Goal: Download file/media

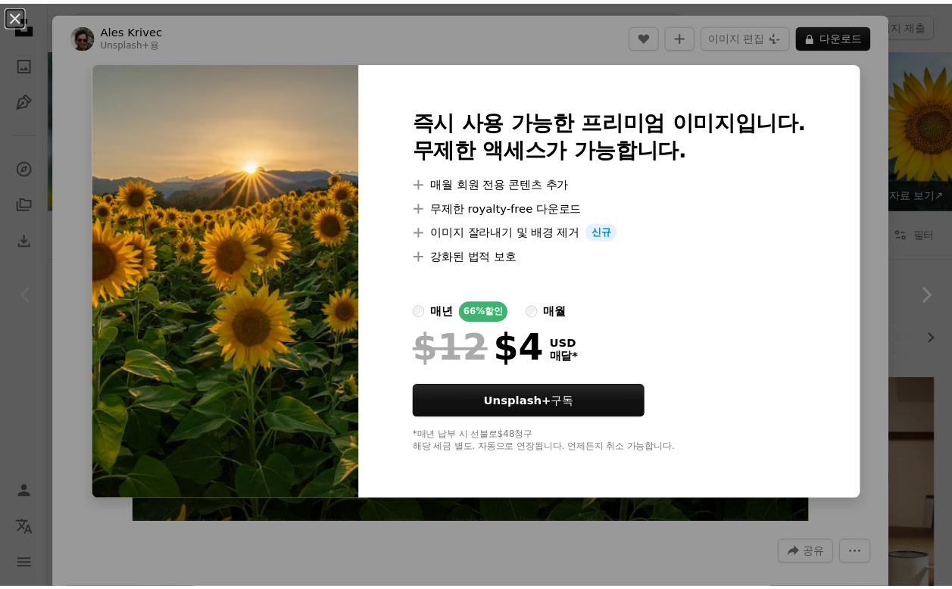
scroll to position [76, 0]
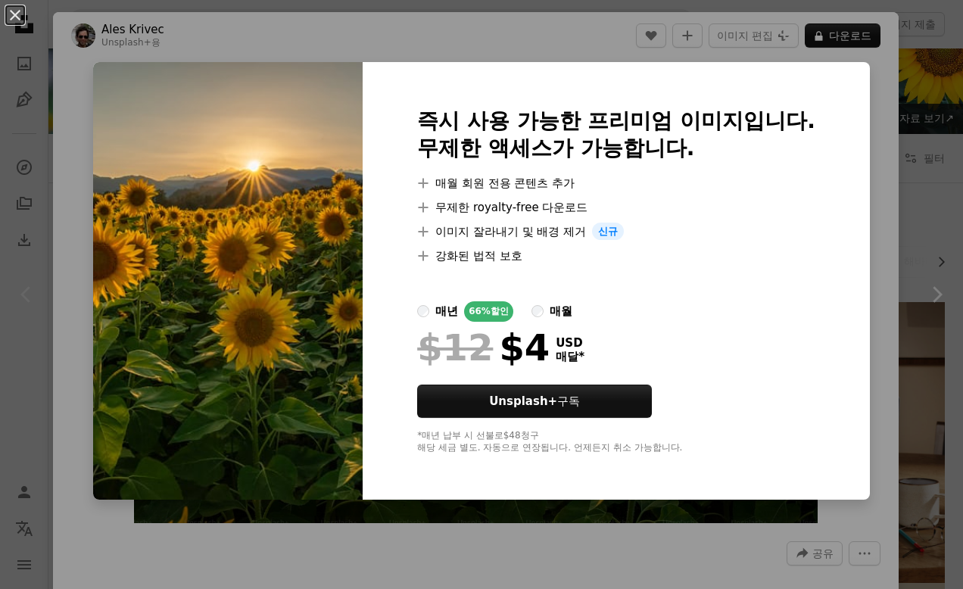
click at [871, 142] on div "An X shape 즉시 사용 가능한 프리미엄 이미지입니다. 무제한 액세스가 가능합니다. A plus sign 매월 회원 전용 콘텐츠 추가 A…" at bounding box center [481, 294] width 963 height 589
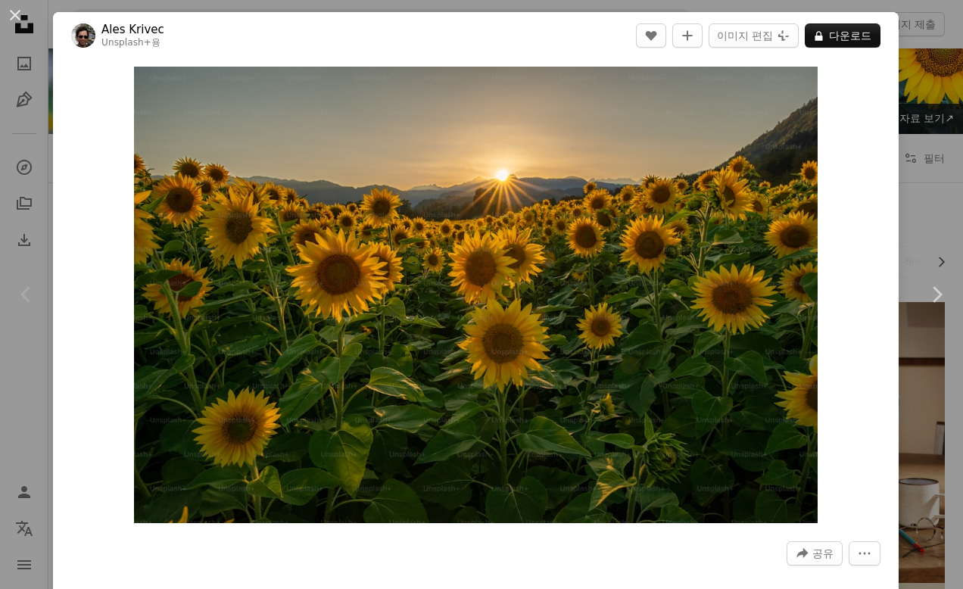
click at [926, 71] on div "An X shape Chevron left Chevron right Ales Krivec Unsplash+ 용 A heart A plus si…" at bounding box center [481, 294] width 963 height 589
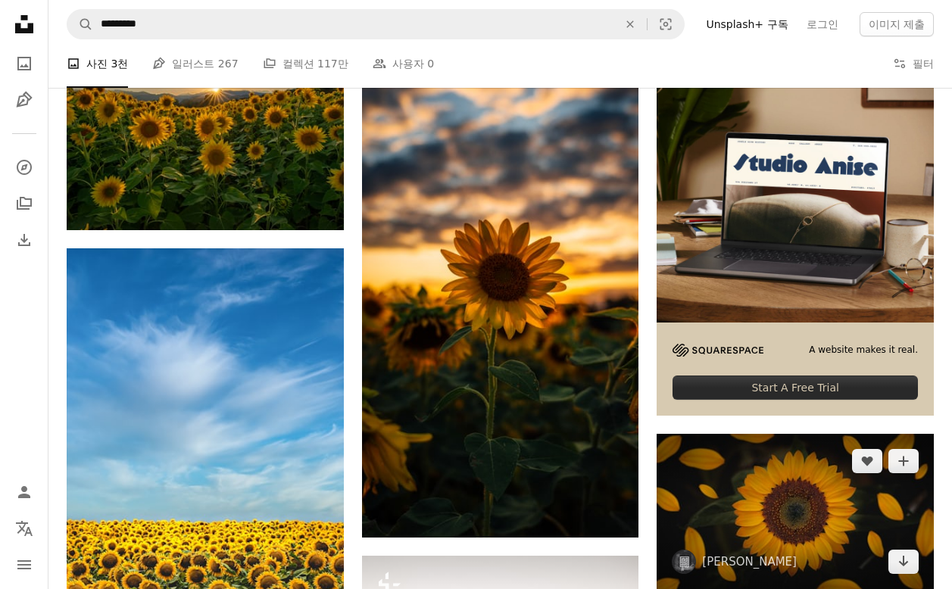
scroll to position [379, 0]
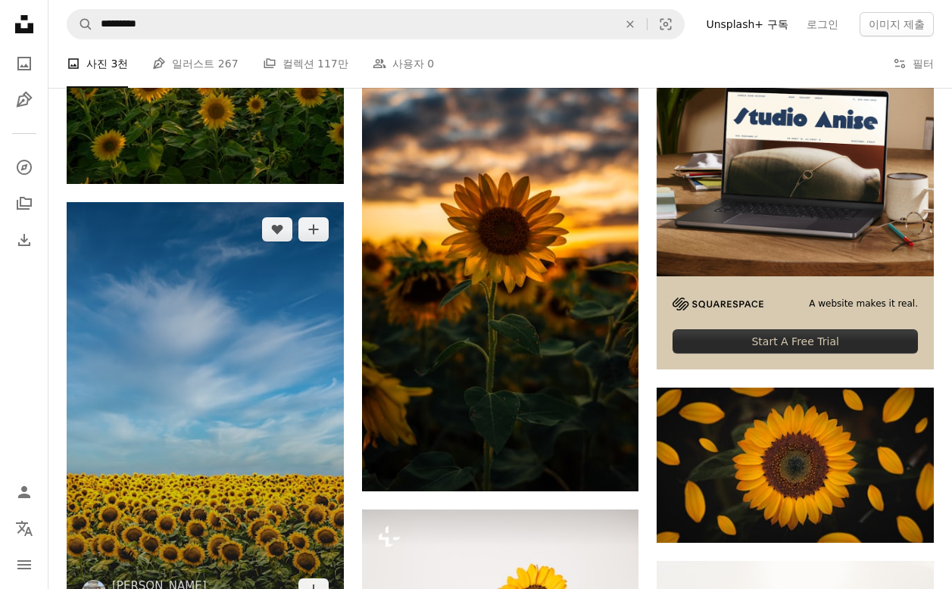
click at [176, 208] on img at bounding box center [205, 409] width 277 height 415
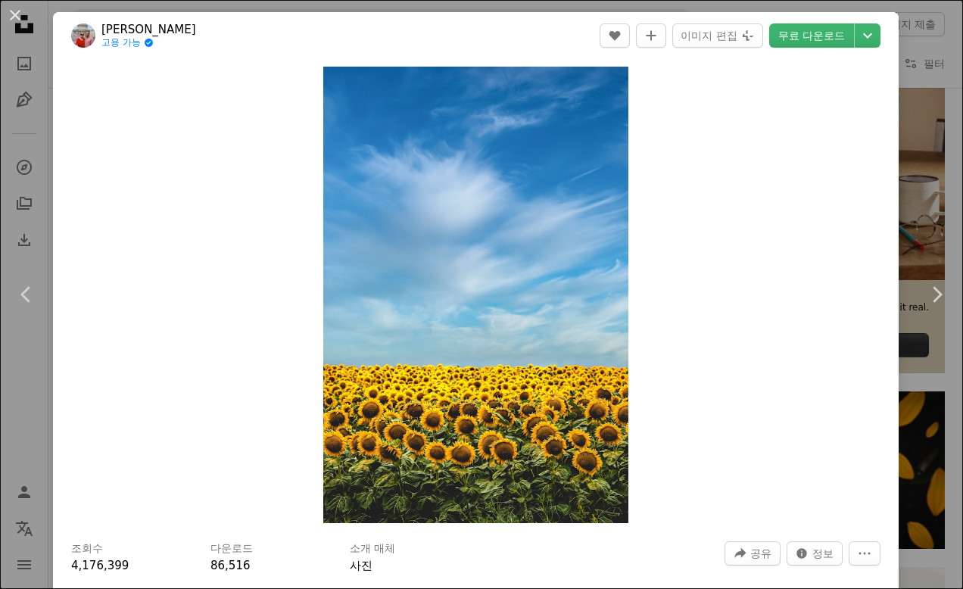
click at [923, 204] on div "An X shape Chevron left Chevron right [PERSON_NAME] 고용 가능 A checkmark inside of…" at bounding box center [481, 294] width 963 height 589
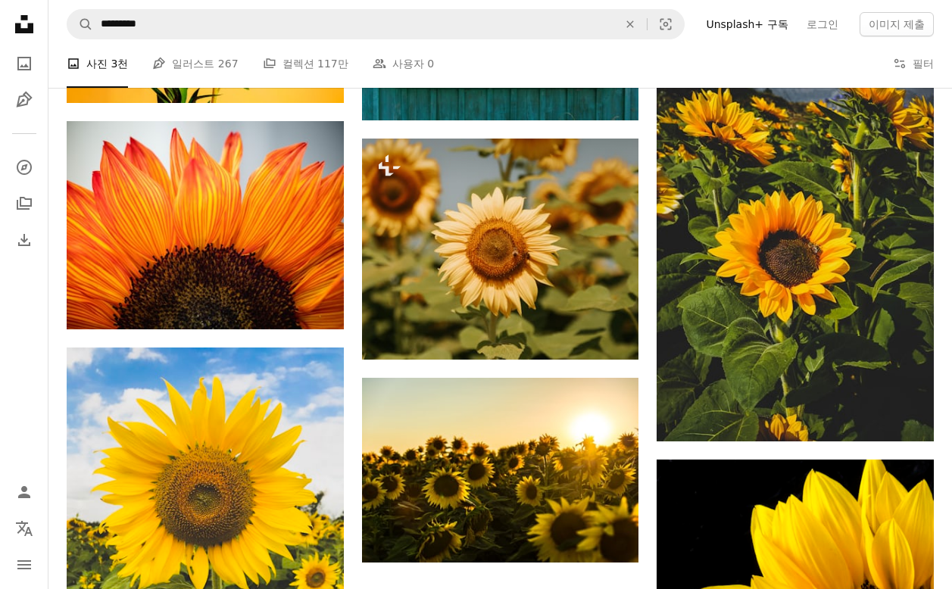
scroll to position [4047, 0]
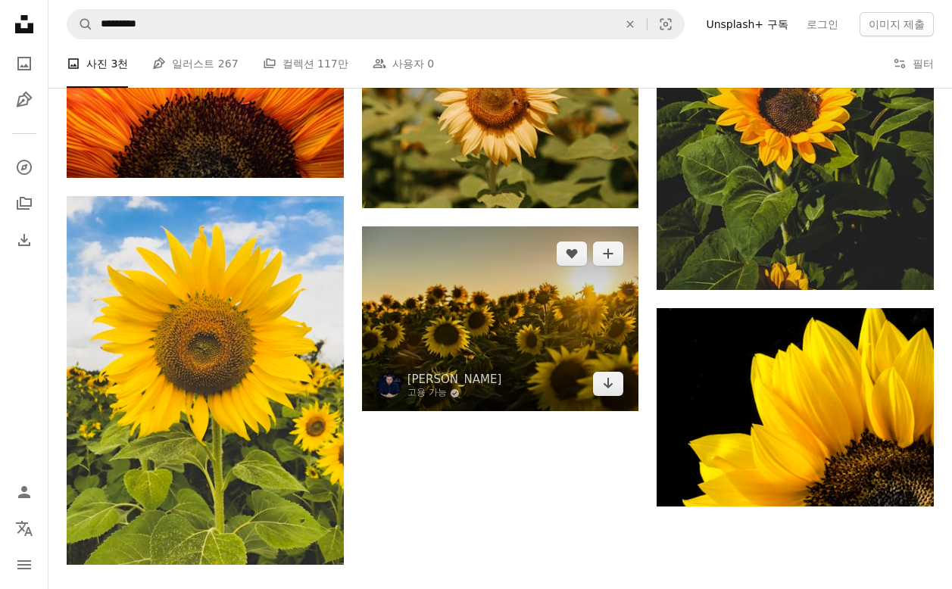
click at [497, 226] on img at bounding box center [500, 318] width 277 height 185
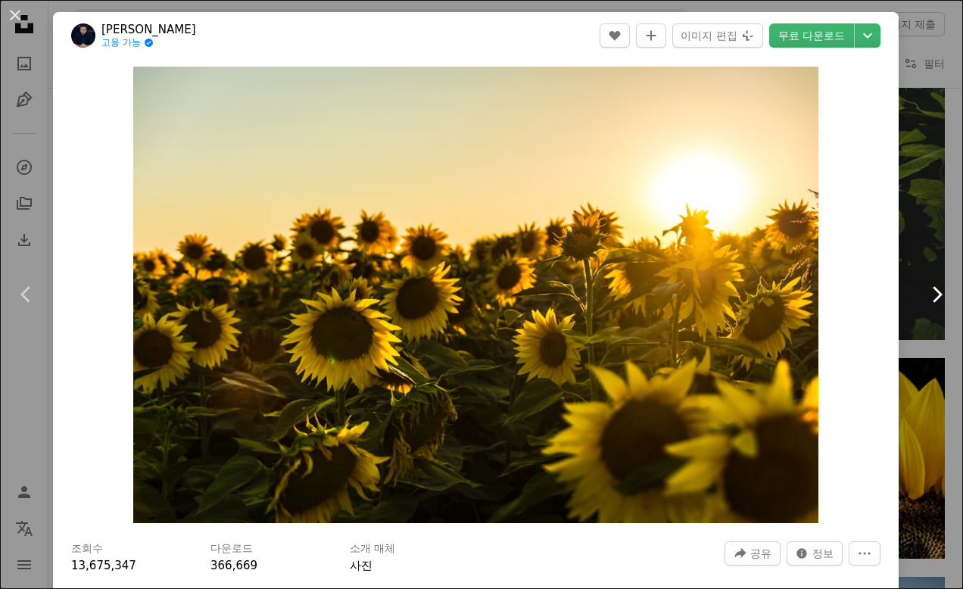
click at [926, 254] on link "Chevron right" at bounding box center [936, 294] width 53 height 145
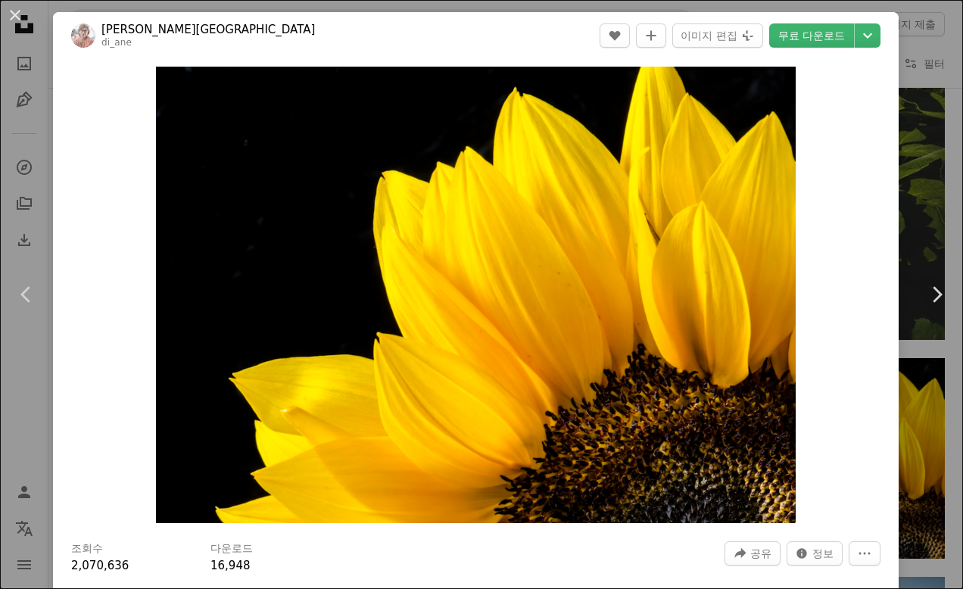
click at [20, 14] on button "An X shape" at bounding box center [15, 15] width 18 height 18
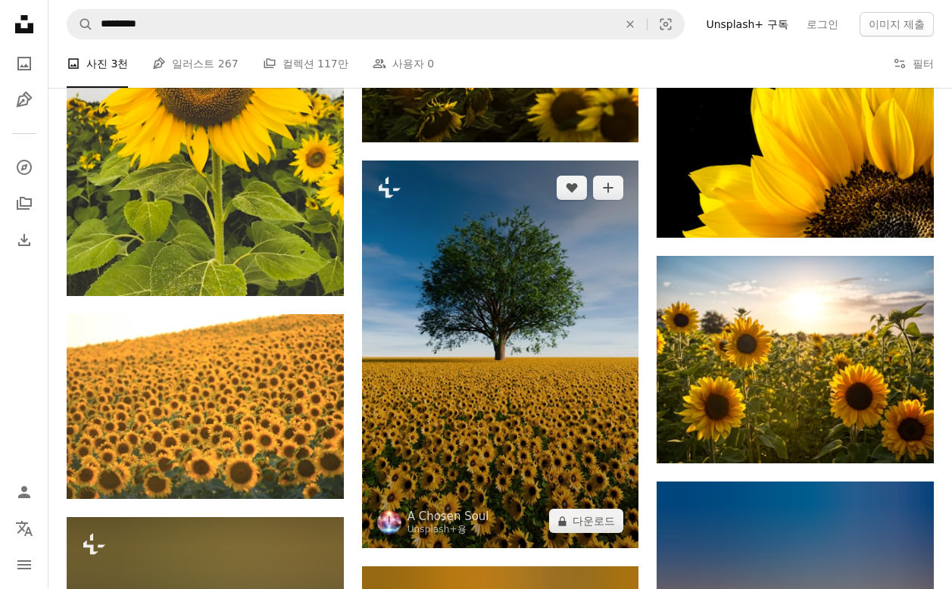
scroll to position [4350, 0]
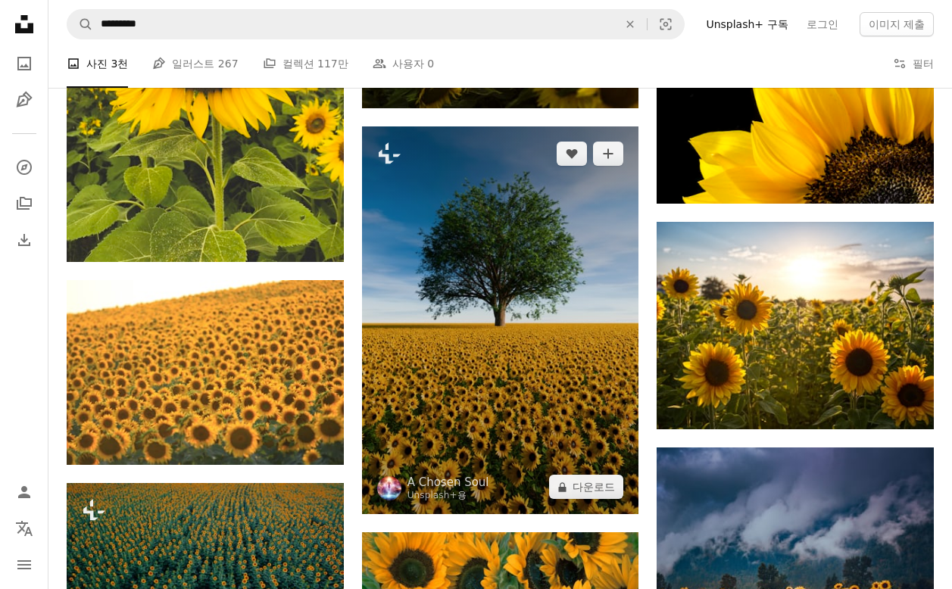
click at [503, 214] on img at bounding box center [500, 320] width 277 height 388
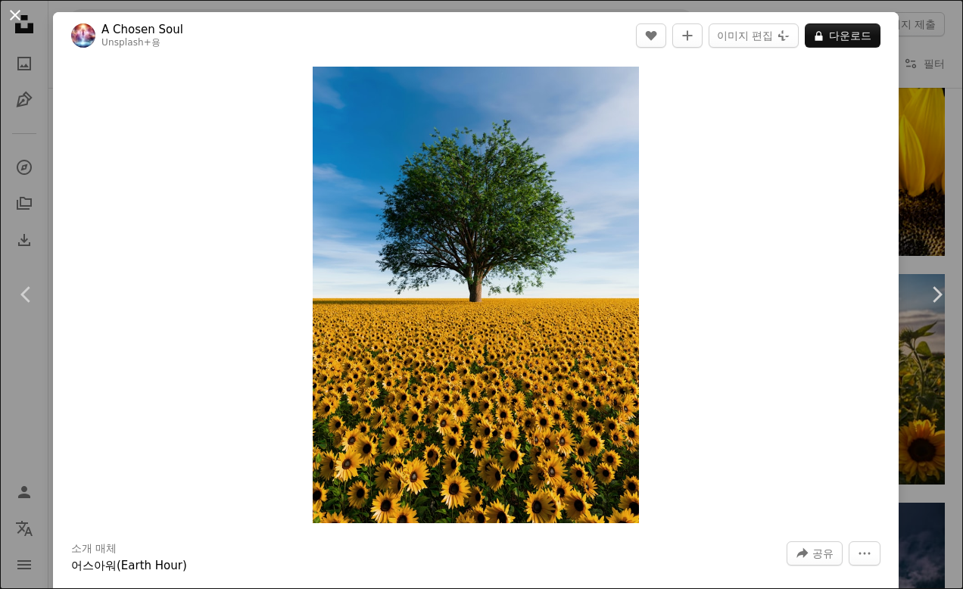
click at [17, 13] on button "An X shape" at bounding box center [15, 15] width 18 height 18
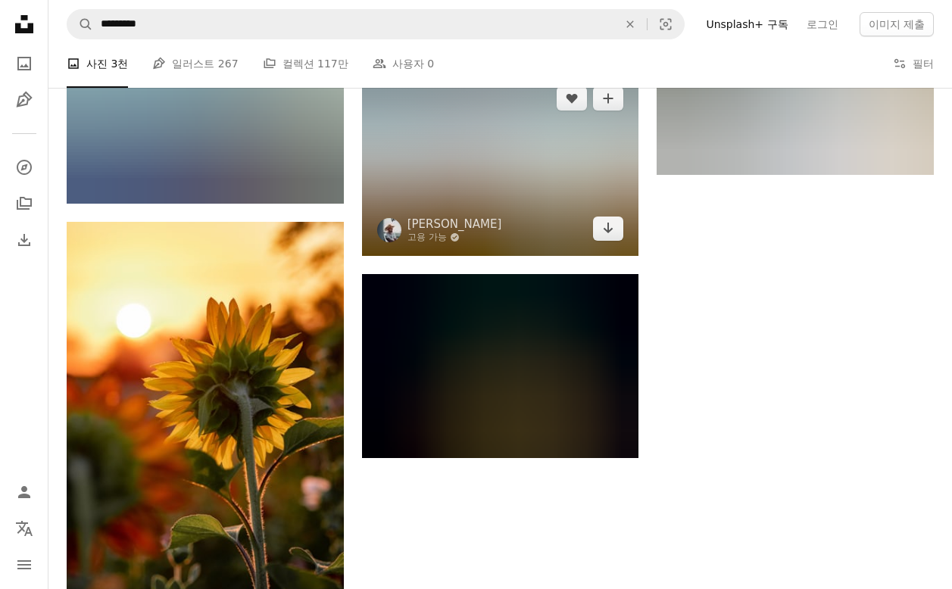
scroll to position [6167, 0]
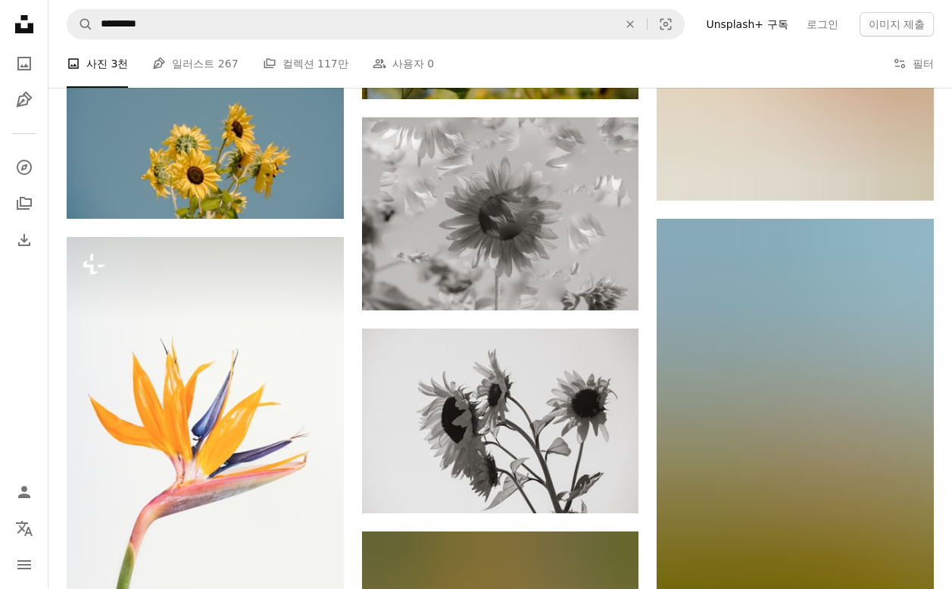
scroll to position [12680, 0]
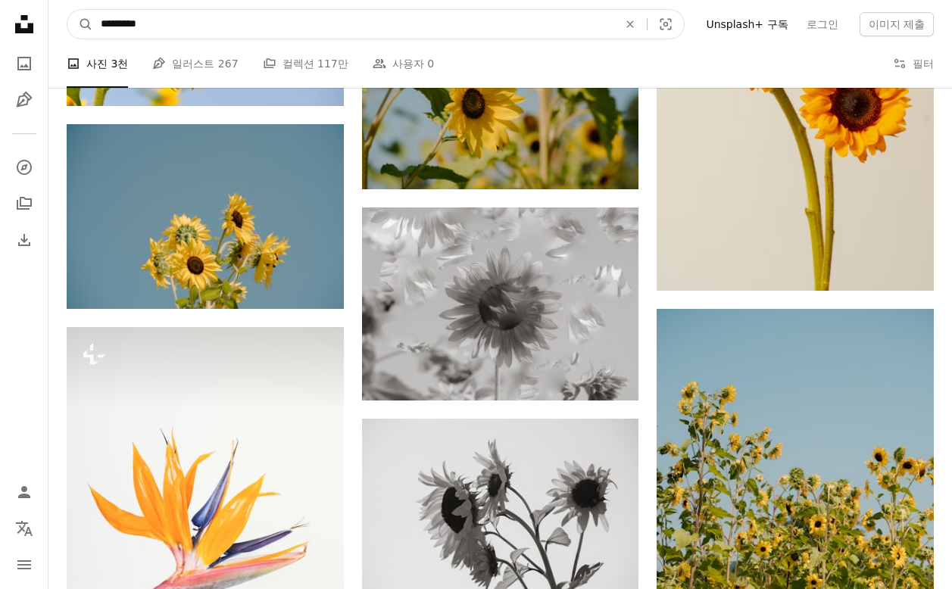
drag, startPoint x: 198, startPoint y: 20, endPoint x: 27, endPoint y: 10, distance: 172.2
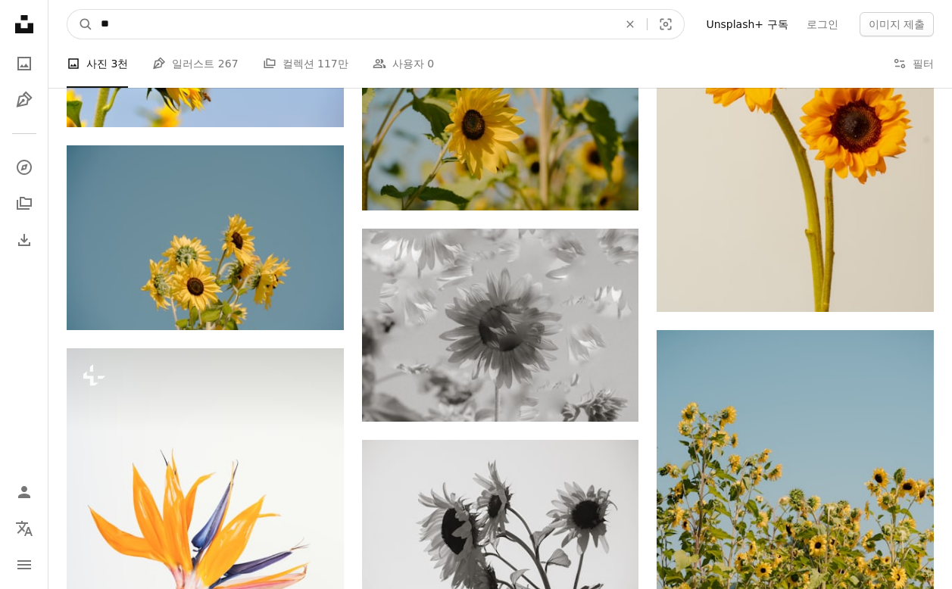
type input "**"
click at [67, 10] on button "A magnifying glass" at bounding box center [80, 24] width 26 height 29
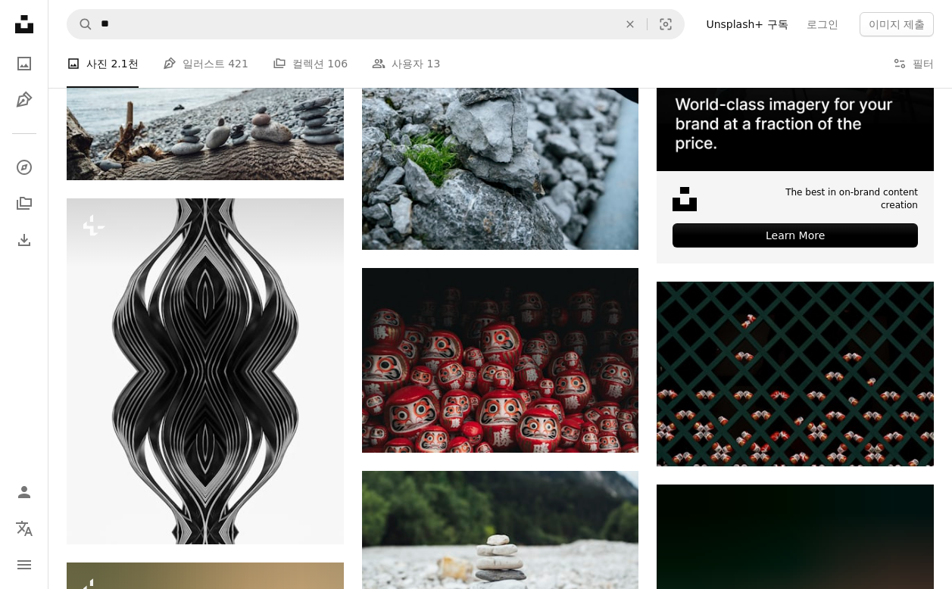
scroll to position [6211, 0]
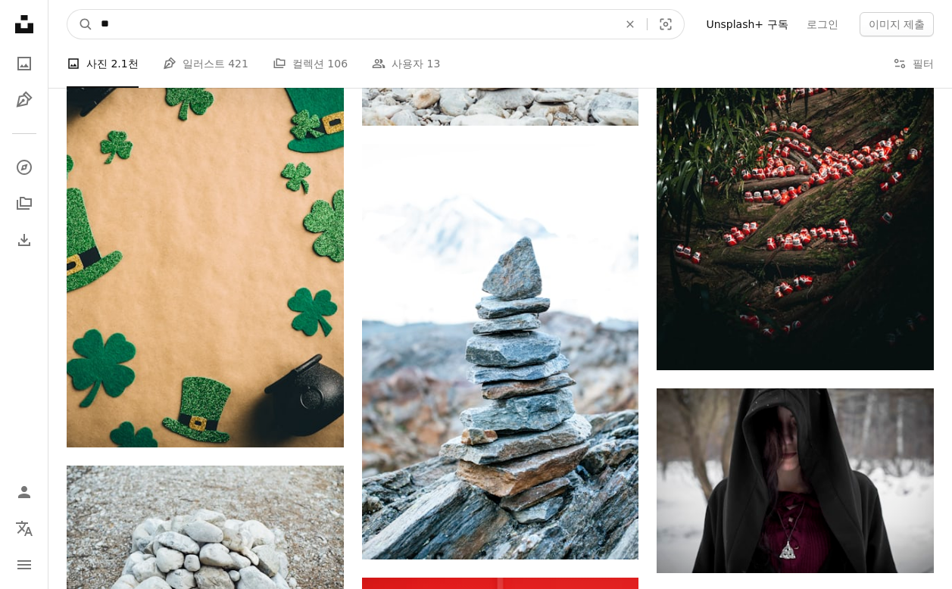
drag, startPoint x: 144, startPoint y: 33, endPoint x: 36, endPoint y: 14, distance: 109.2
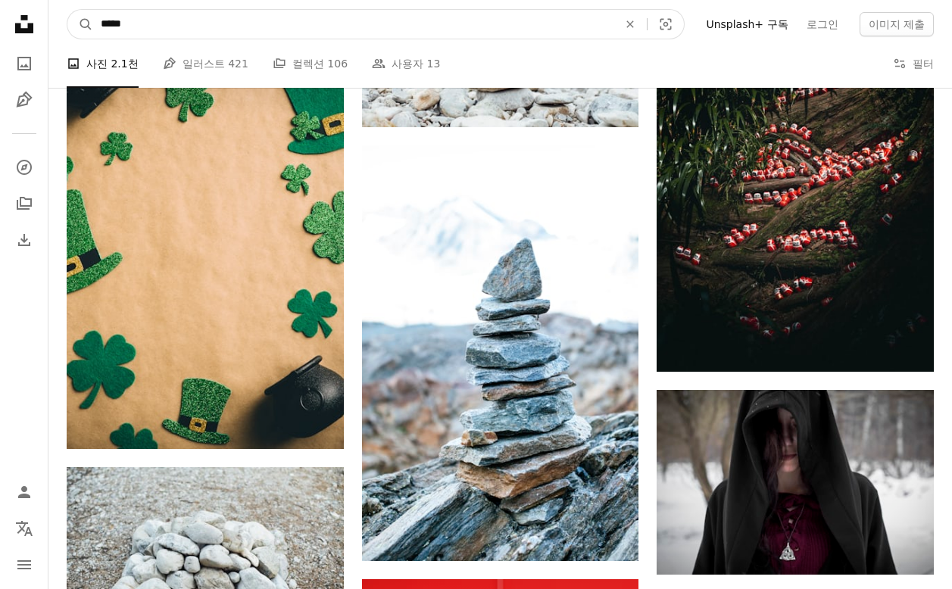
type input "*****"
click button "A magnifying glass" at bounding box center [80, 24] width 26 height 29
